Goal: Information Seeking & Learning: Learn about a topic

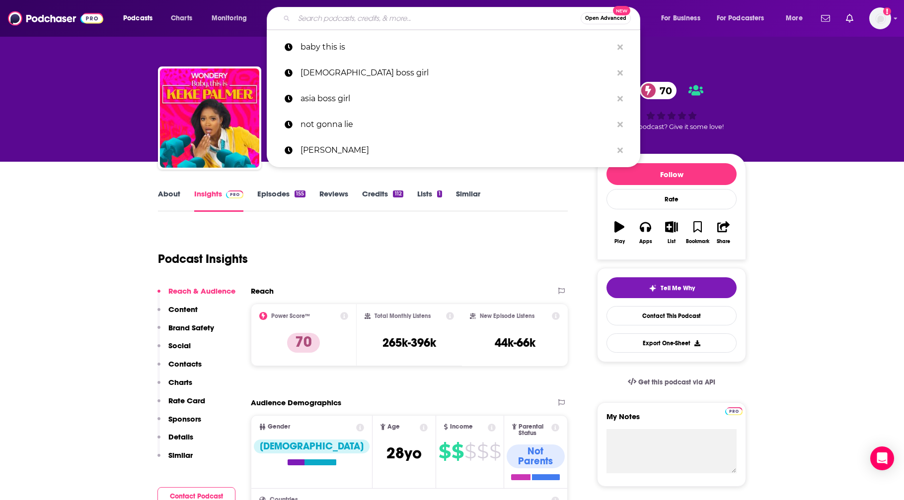
click at [323, 17] on input "Search podcasts, credits, & more..." at bounding box center [437, 18] width 286 height 16
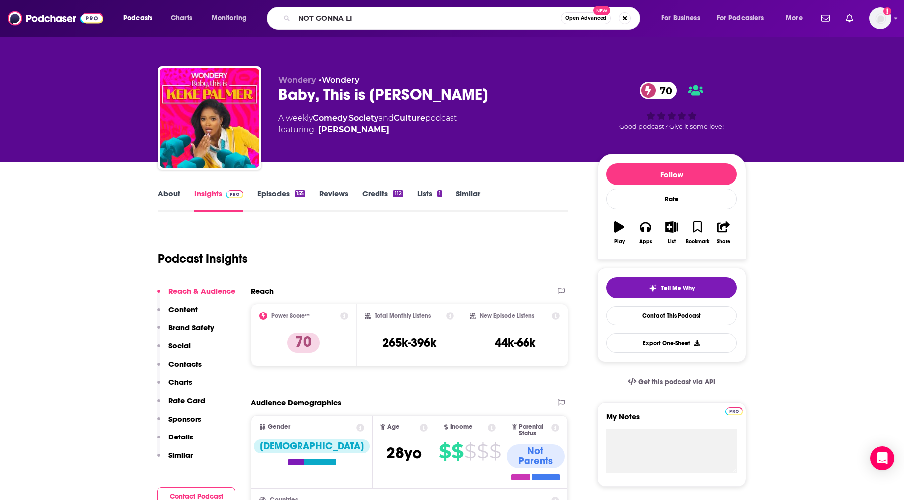
type input "NOT GONNA LIE"
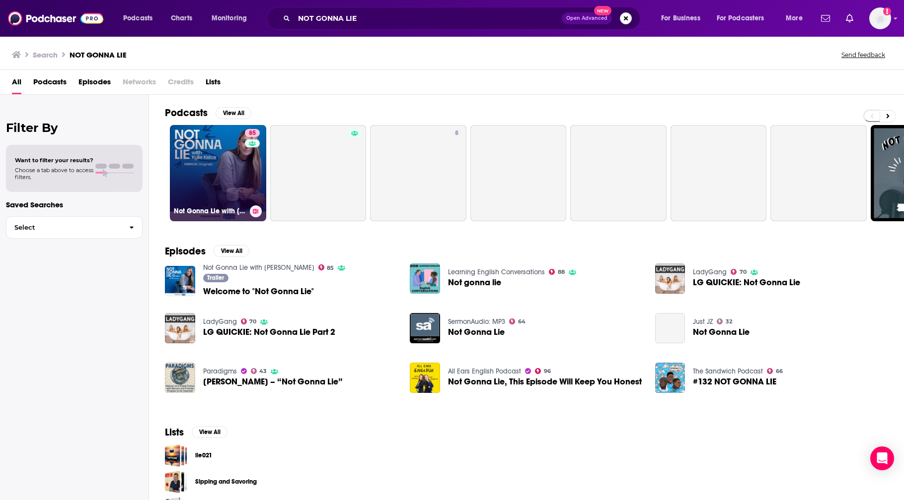
click at [217, 175] on link "85 Not Gonna Lie with [PERSON_NAME]" at bounding box center [218, 173] width 96 height 96
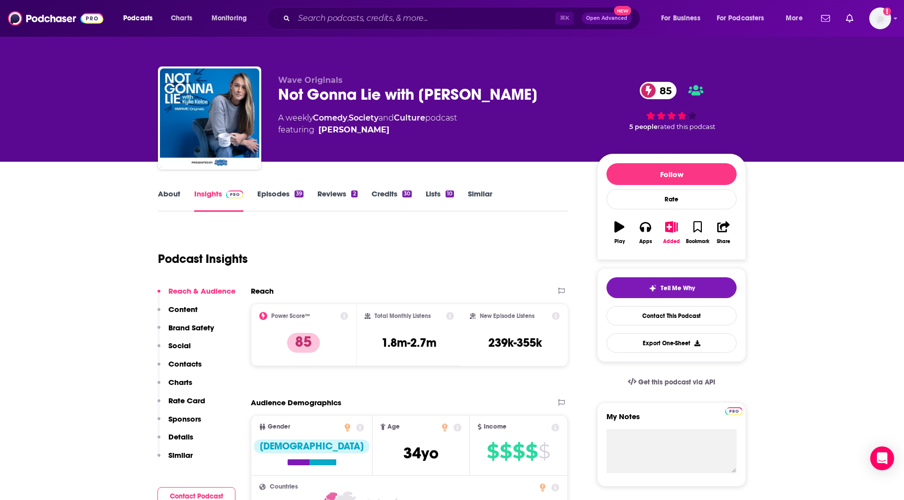
click at [282, 193] on link "Episodes 39" at bounding box center [280, 200] width 46 height 23
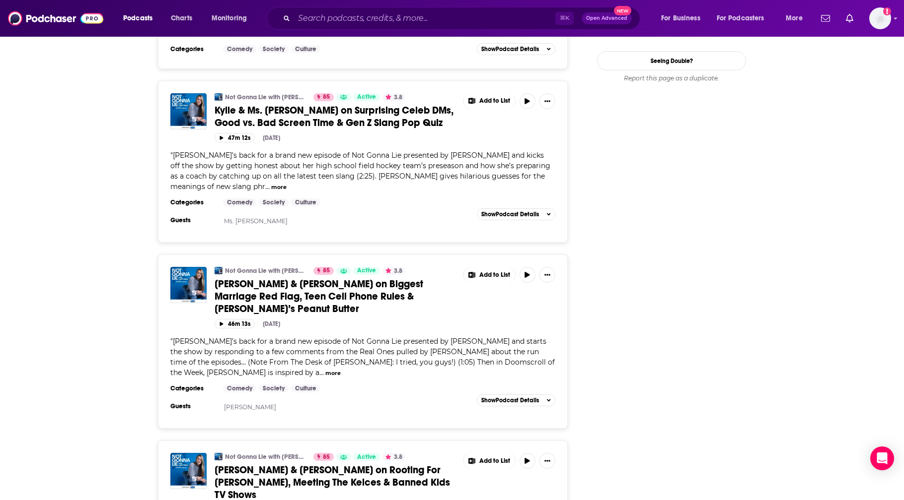
scroll to position [1283, 0]
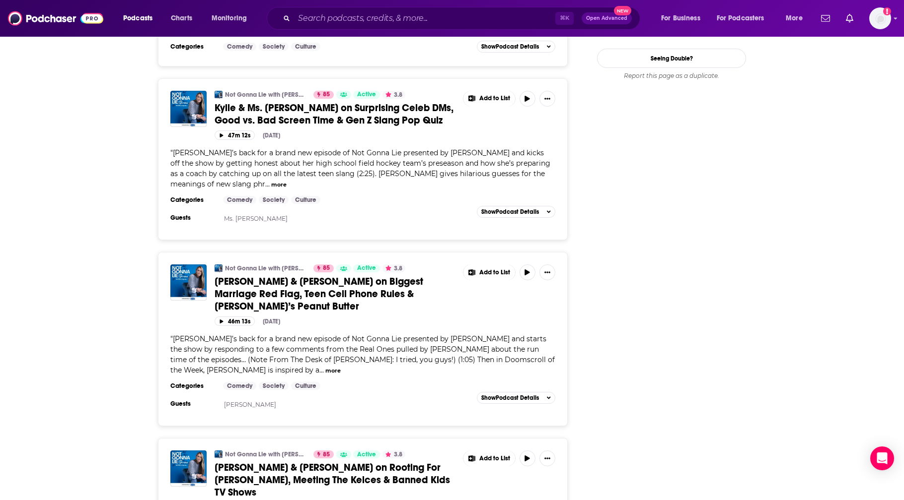
click at [355, 265] on div "Not Gonna Lie with [PERSON_NAME] 85 Active 3.8 [PERSON_NAME] & [PERSON_NAME] on…" at bounding box center [362, 324] width 385 height 118
click at [502, 395] on span "Show Podcast Details" at bounding box center [510, 398] width 58 height 7
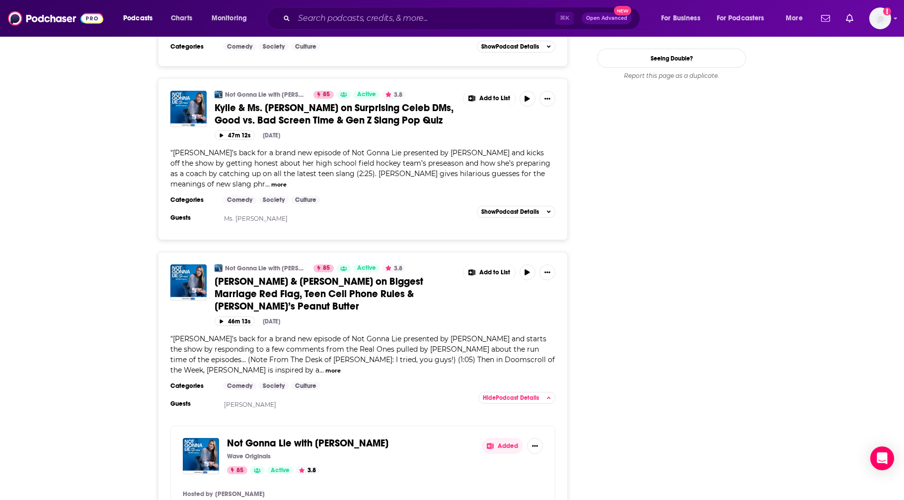
click at [304, 276] on span "[PERSON_NAME] & [PERSON_NAME] on Biggest Marriage Red Flag, Teen Cell Phone Rul…" at bounding box center [318, 294] width 209 height 37
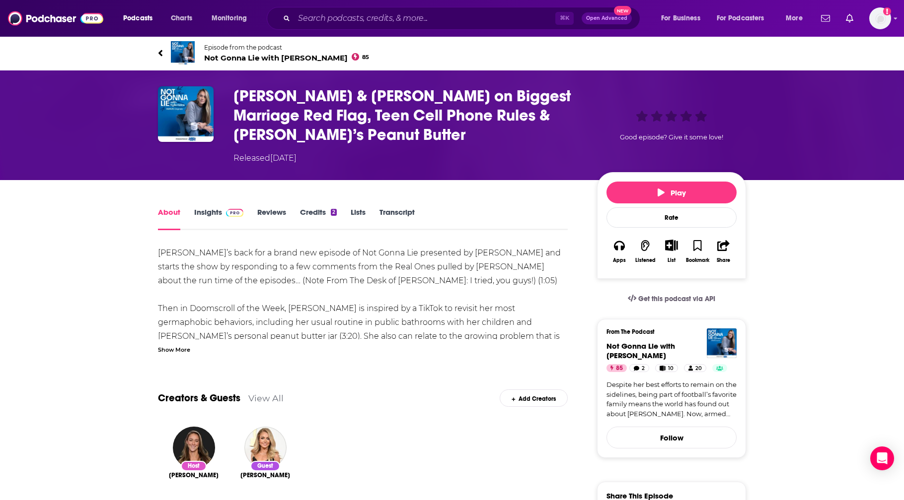
click at [218, 210] on link "Insights" at bounding box center [218, 219] width 49 height 23
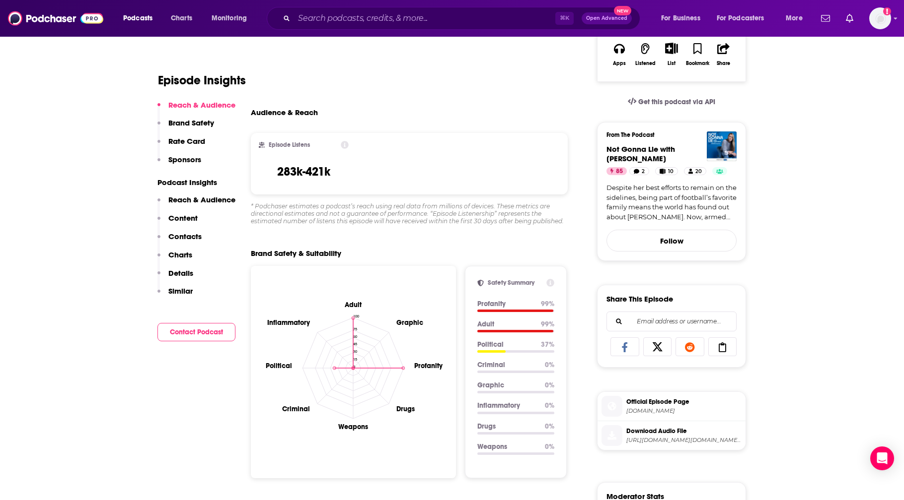
scroll to position [200, 0]
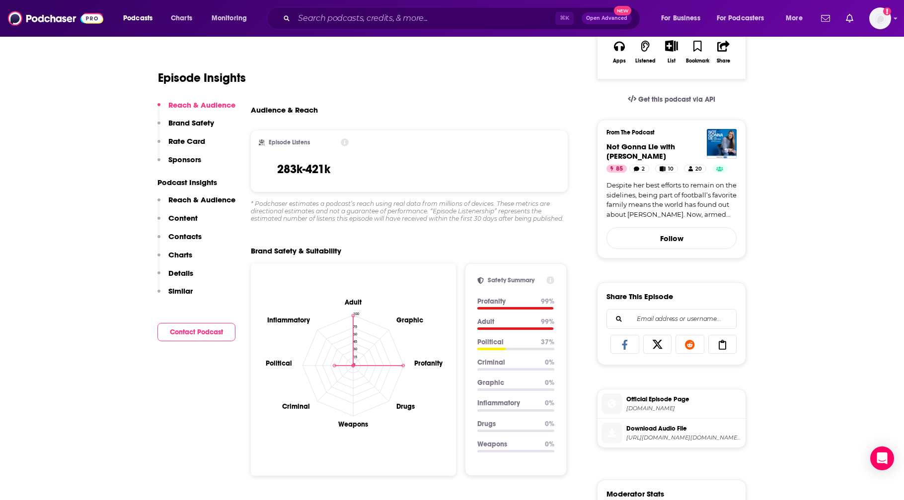
click at [345, 142] on icon at bounding box center [345, 143] width 8 height 8
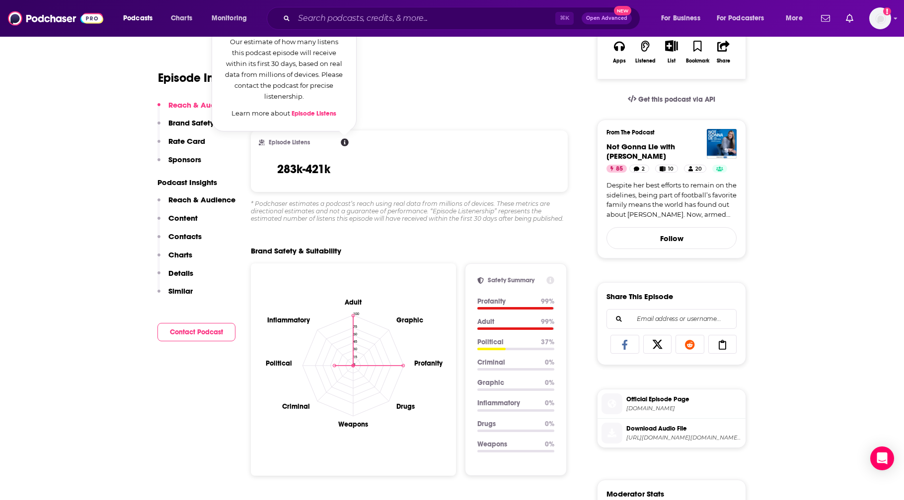
click at [345, 142] on icon at bounding box center [345, 143] width 8 height 8
click at [350, 207] on div "* Podchaser estimates a podcast’s reach using real data from millions of device…" at bounding box center [409, 211] width 317 height 22
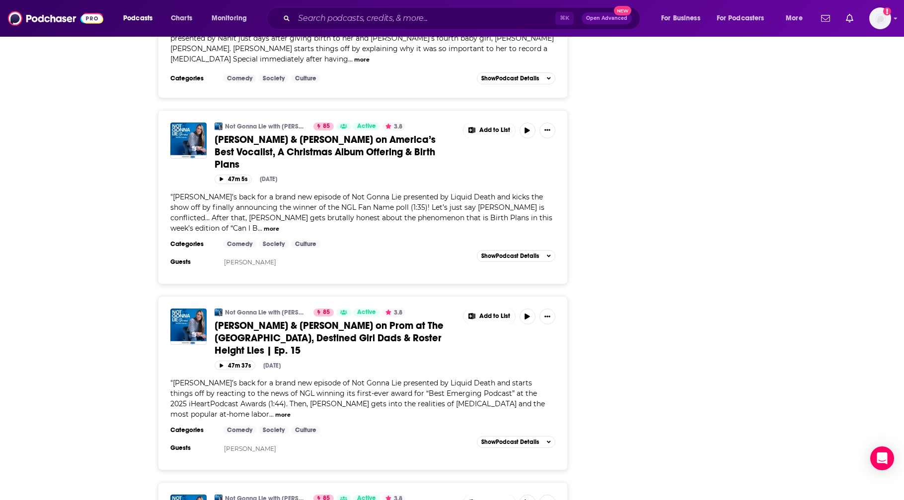
scroll to position [3884, 0]
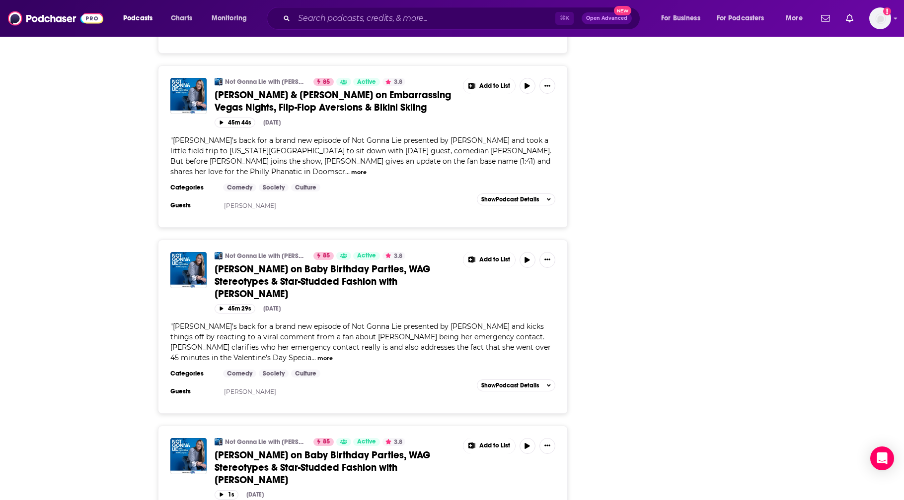
scroll to position [4675, 0]
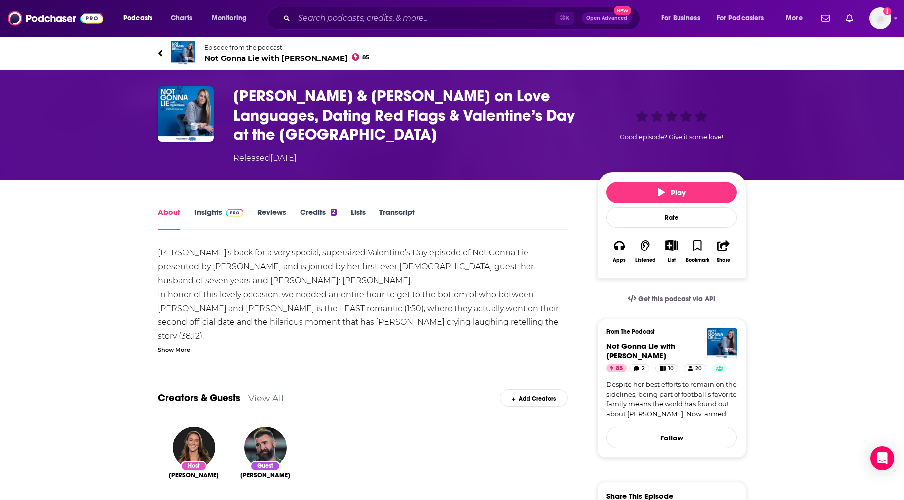
click at [215, 208] on link "Insights" at bounding box center [218, 219] width 49 height 23
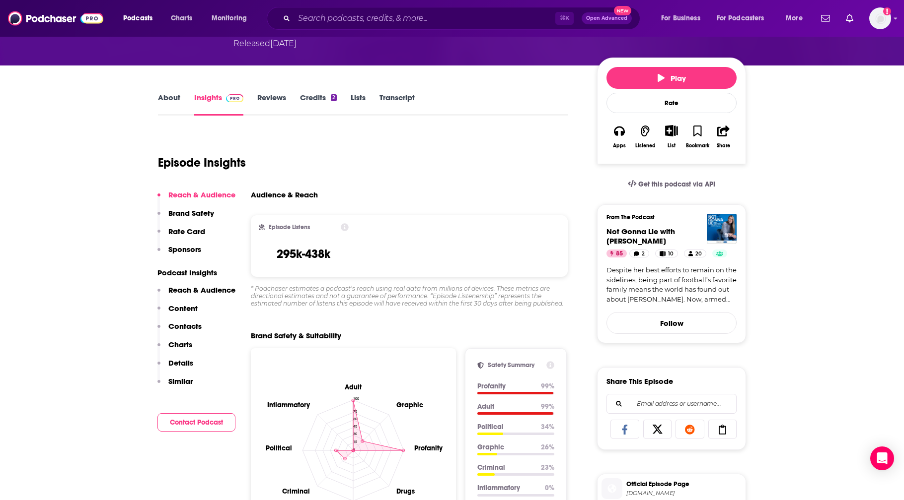
scroll to position [124, 0]
